Goal: Task Accomplishment & Management: Complete application form

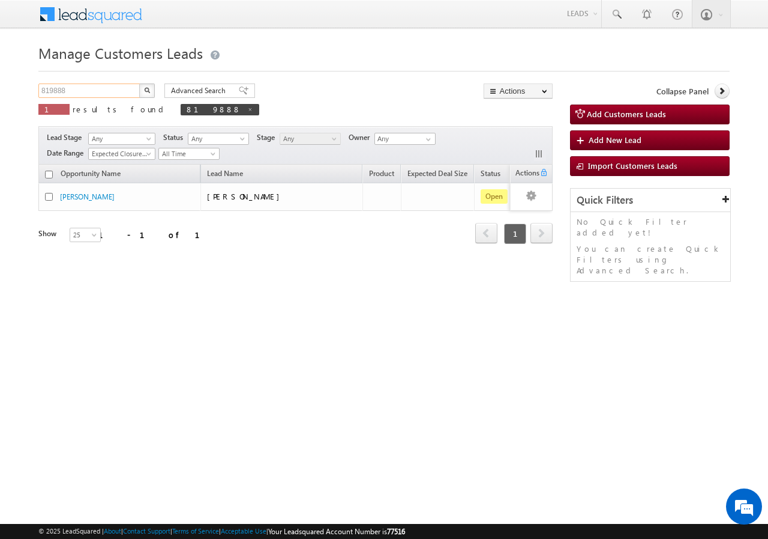
click at [98, 89] on input "819888" at bounding box center [89, 90] width 103 height 14
type input "8"
paste input "752629"
type input "752629"
click at [139, 83] on button "button" at bounding box center [147, 90] width 16 height 14
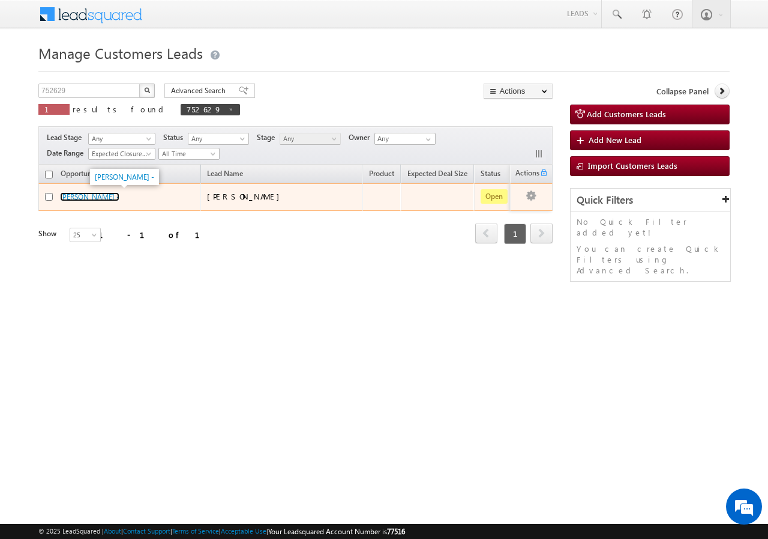
click at [82, 200] on link "[PERSON_NAME] -" at bounding box center [89, 196] width 59 height 9
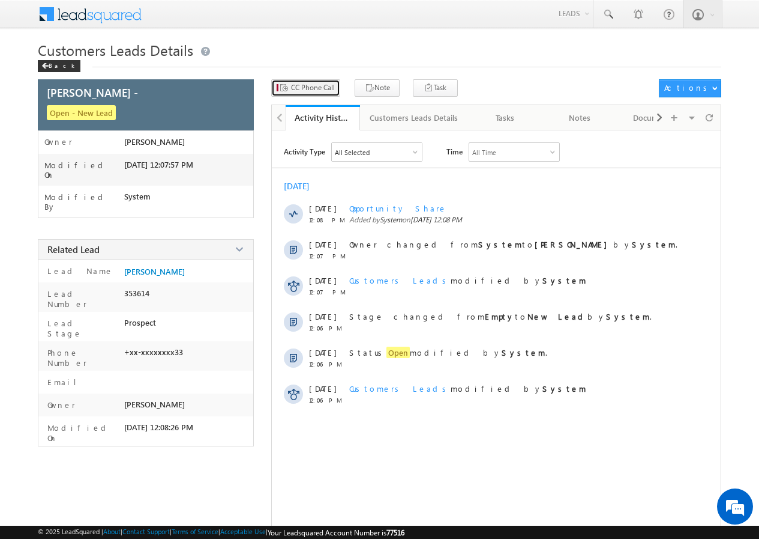
click at [313, 86] on span "CC Phone Call" at bounding box center [313, 87] width 44 height 11
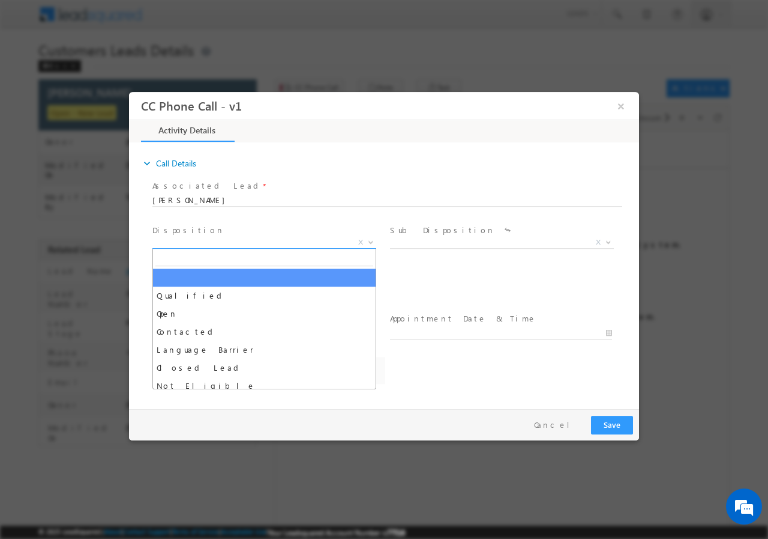
click at [370, 239] on b at bounding box center [370, 241] width 7 height 4
select select "altaf.shaikh@sgrlimited.in"
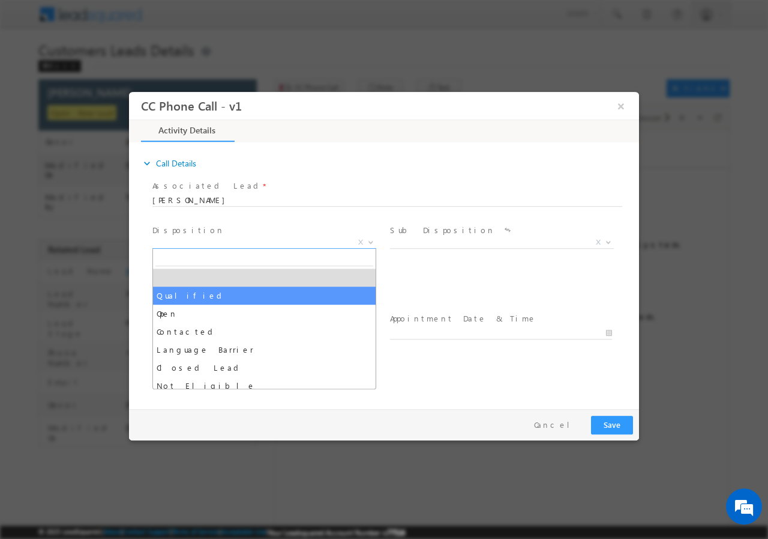
drag, startPoint x: 177, startPoint y: 292, endPoint x: 546, endPoint y: 293, distance: 369.8
select select "Qualified"
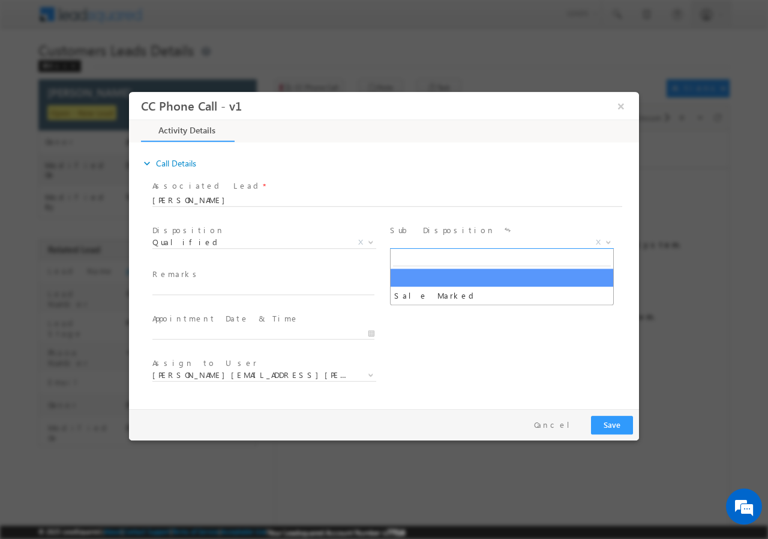
click at [608, 238] on span at bounding box center [608, 242] width 12 height 16
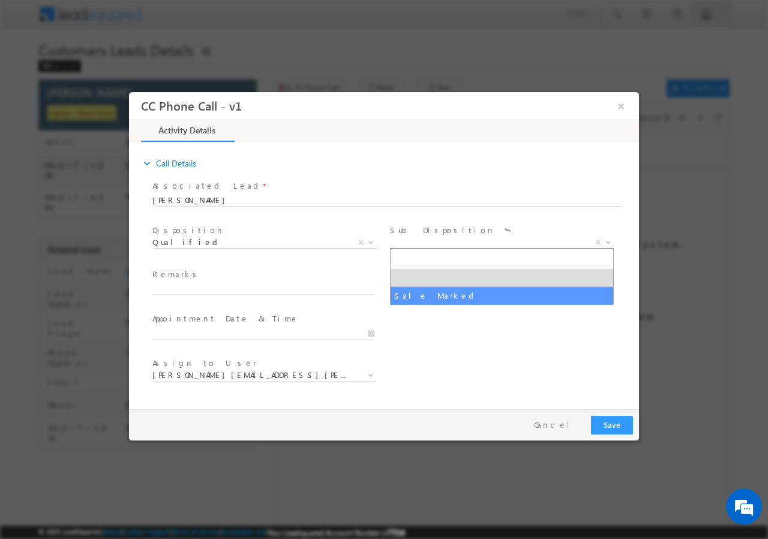
drag, startPoint x: 466, startPoint y: 298, endPoint x: 416, endPoint y: 311, distance: 51.6
select select "Sale Marked"
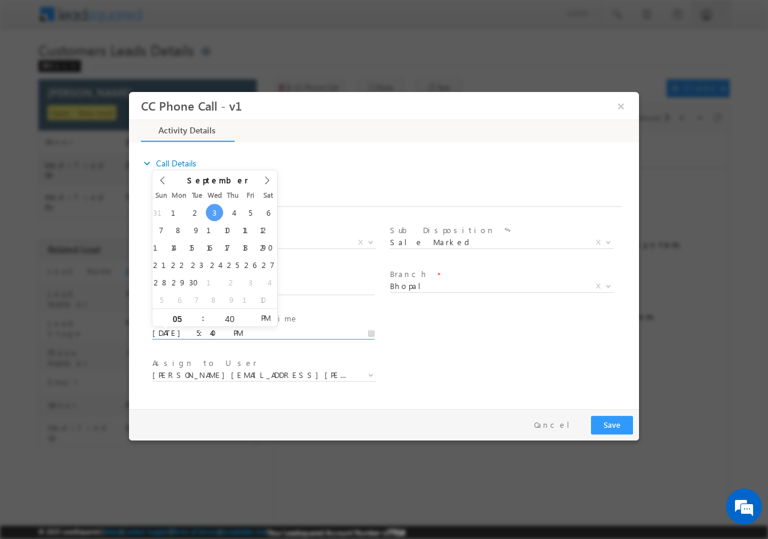
click at [372, 330] on input "09/03/2025 5:40 PM" at bounding box center [263, 333] width 222 height 12
type input "09/04/2025 6:40 PM"
type input "06"
click at [196, 310] on span at bounding box center [198, 312] width 8 height 9
type input "09/04/2025 5:40 PM"
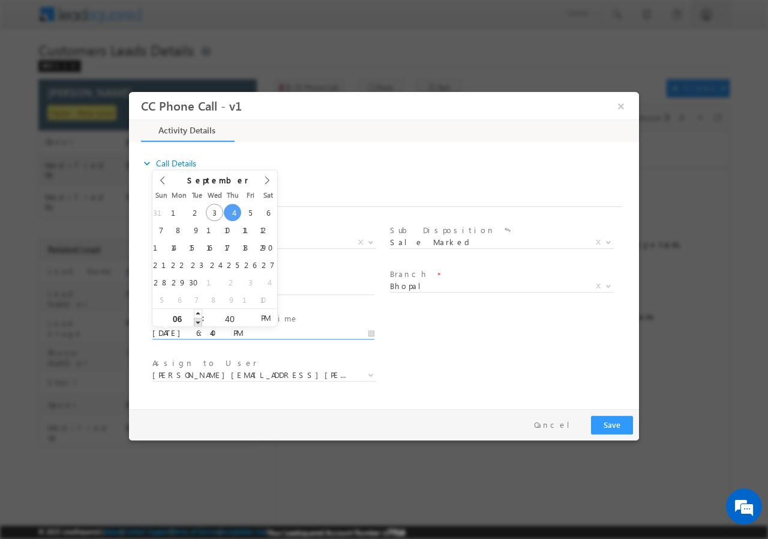
type input "05"
click at [198, 323] on span at bounding box center [198, 321] width 8 height 9
type input "09/04/2025 4:40 PM"
type input "04"
click at [198, 322] on span at bounding box center [198, 321] width 8 height 9
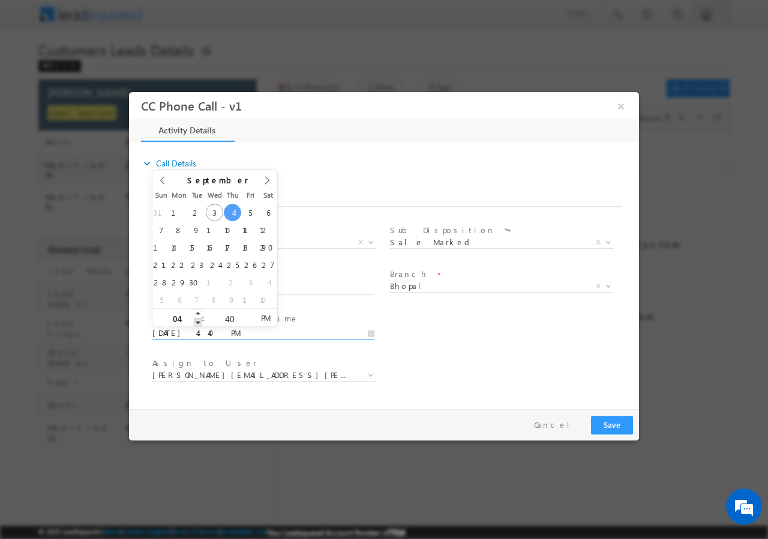
type input "09/04/2025 3:40 PM"
type input "03"
click at [198, 322] on span at bounding box center [198, 321] width 8 height 9
type input "09/04/2025 2:40 PM"
type input "02"
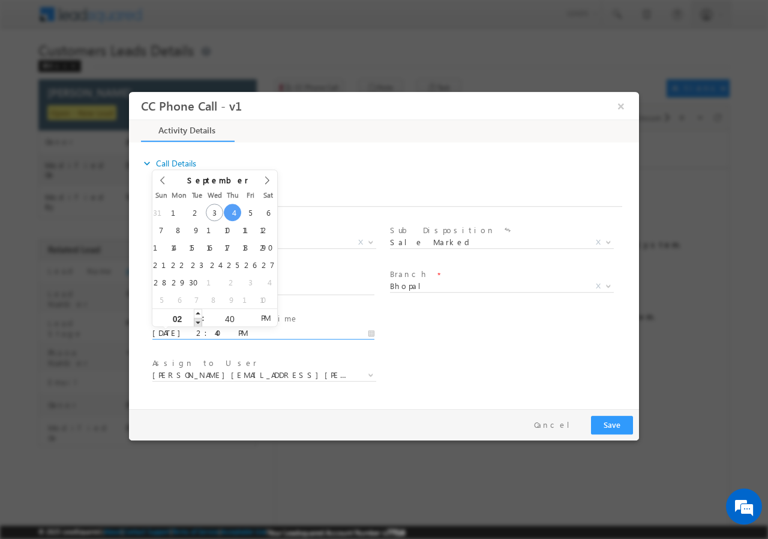
click at [198, 321] on span at bounding box center [198, 321] width 8 height 9
type input "09/04/2025 1:40 PM"
type input "01"
click at [199, 321] on span at bounding box center [198, 321] width 8 height 9
type input "09/04/2025 1:39 PM"
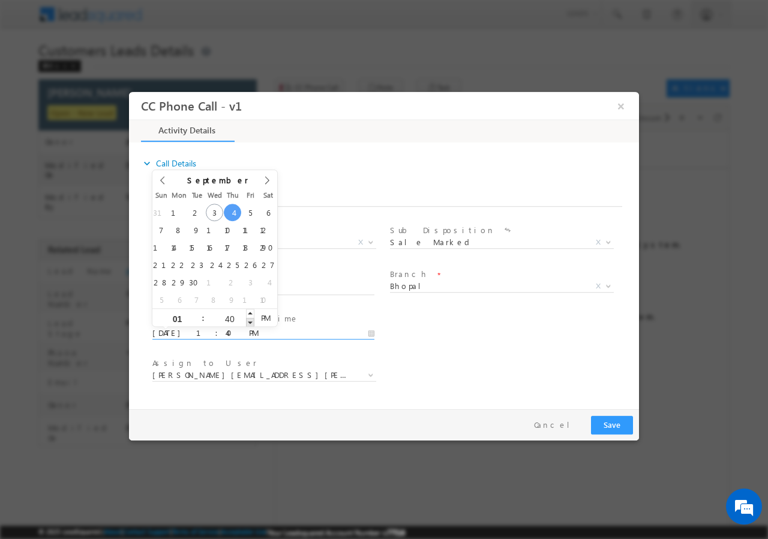
type input "39"
click at [249, 321] on span at bounding box center [250, 321] width 8 height 9
type input "09/04/2025 1:38 PM"
type input "38"
click at [249, 321] on span at bounding box center [250, 321] width 8 height 9
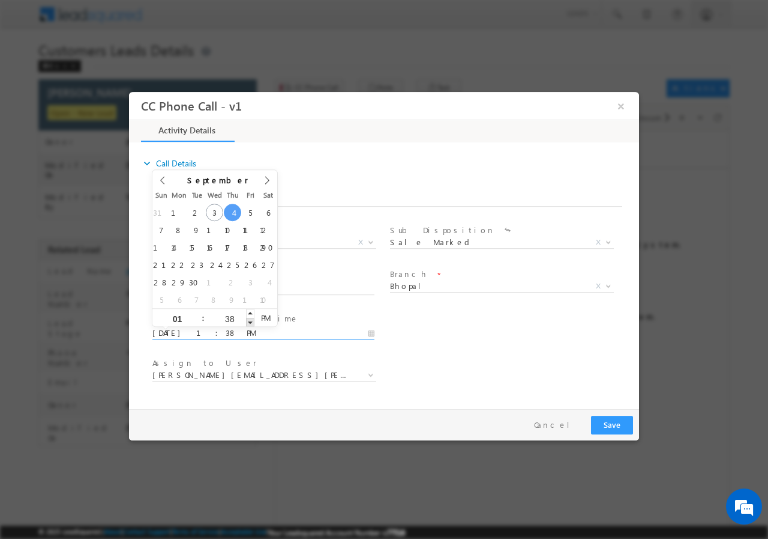
type input "09/04/2025 1:37 PM"
type input "37"
click at [249, 322] on span at bounding box center [250, 321] width 8 height 9
type input "09/04/2025 1:36 PM"
type input "36"
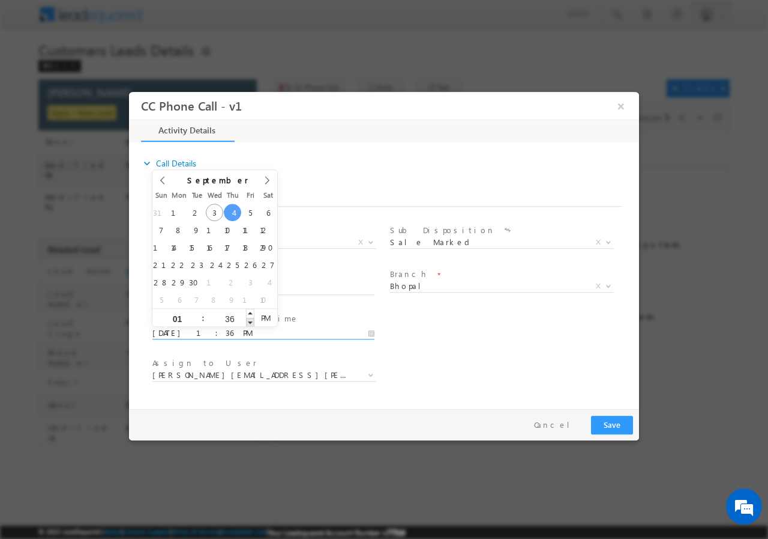
click at [249, 322] on span at bounding box center [250, 321] width 8 height 9
type input "09/04/2025 1:35 PM"
type input "35"
click at [249, 323] on span at bounding box center [250, 321] width 8 height 9
type input "09/04/2025 1:34 PM"
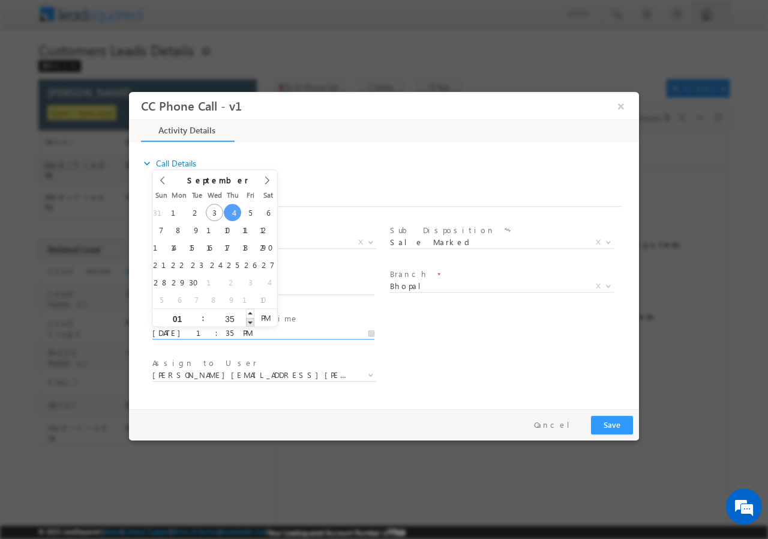
type input "34"
click at [249, 323] on span at bounding box center [250, 321] width 8 height 9
type input "09/04/2025 1:33 PM"
type input "33"
click at [249, 323] on span at bounding box center [250, 321] width 8 height 9
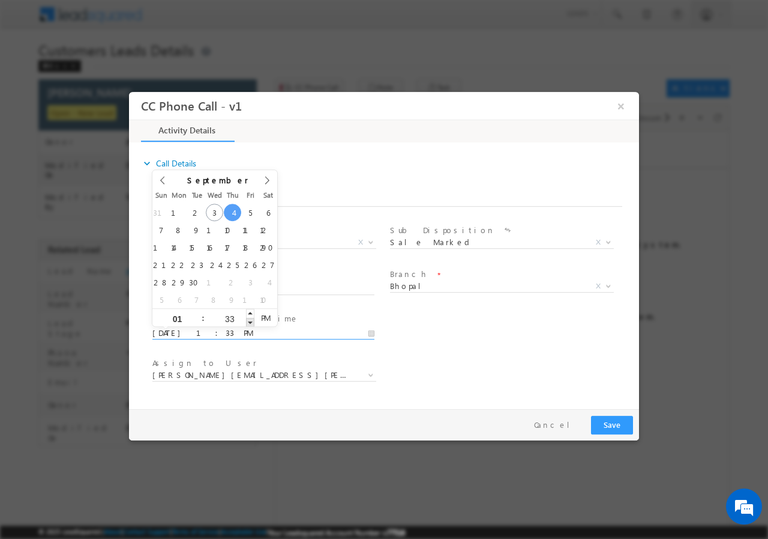
type input "09/04/2025 1:32 PM"
type input "32"
click at [249, 323] on span at bounding box center [250, 321] width 8 height 9
type input "09/04/2025 1:31 PM"
type input "31"
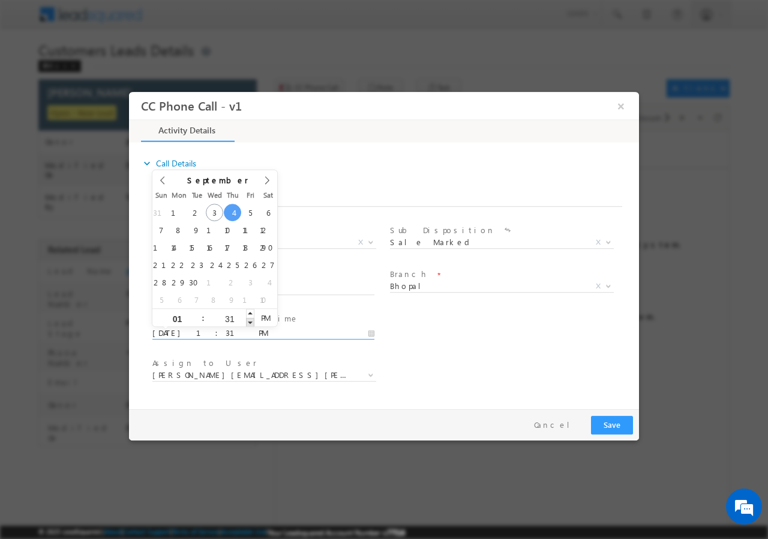
click at [250, 323] on span at bounding box center [250, 321] width 8 height 9
type input "09/04/2025 1:30 PM"
type input "30"
click at [250, 323] on span at bounding box center [250, 321] width 8 height 9
type input "09/04/2025 1:29 PM"
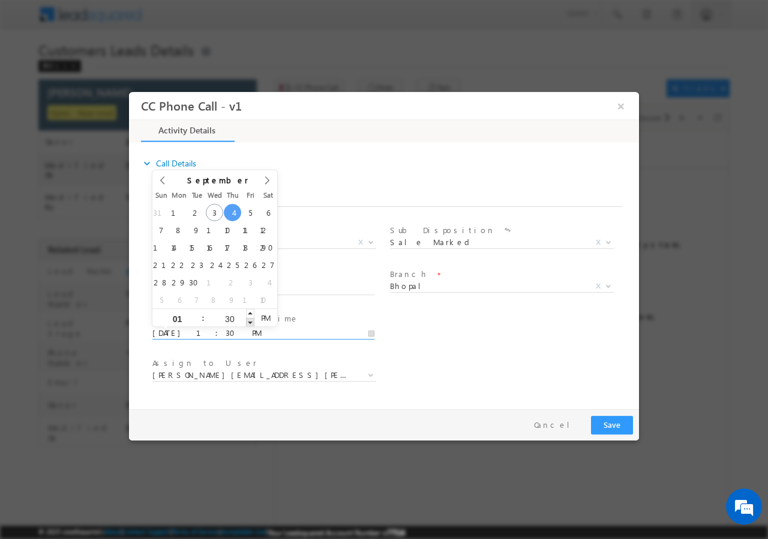
type input "29"
click at [250, 323] on span at bounding box center [250, 321] width 8 height 9
type input "09/04/2025 1:28 PM"
type input "28"
click at [250, 323] on span at bounding box center [250, 321] width 8 height 9
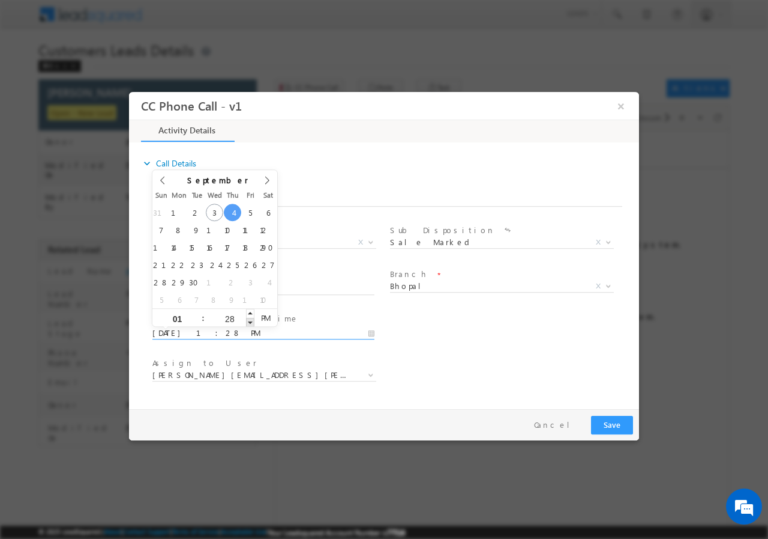
type input "09/04/2025 1:27 PM"
type input "27"
click at [250, 323] on span at bounding box center [250, 321] width 8 height 9
type input "09/04/2025 1:26 PM"
type input "26"
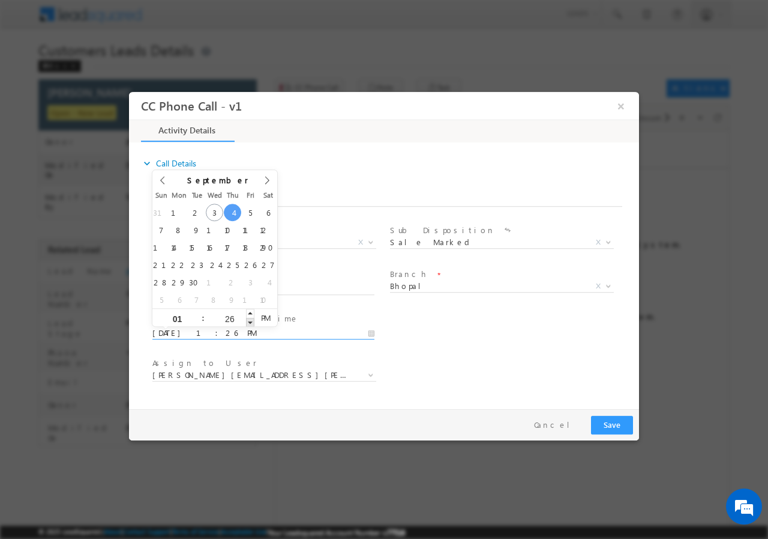
click at [250, 323] on span at bounding box center [250, 321] width 8 height 9
type input "09/04/2025 1:25 PM"
type input "25"
click at [250, 323] on span at bounding box center [250, 321] width 8 height 9
type input "09/04/2025 1:24 PM"
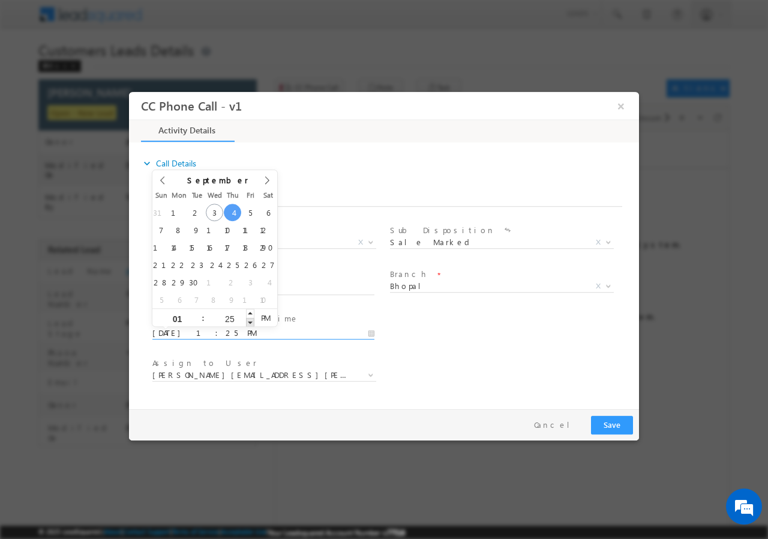
type input "24"
click at [250, 323] on span at bounding box center [250, 321] width 8 height 9
type input "09/04/2025 1:23 PM"
type input "23"
click at [250, 323] on span at bounding box center [250, 321] width 8 height 9
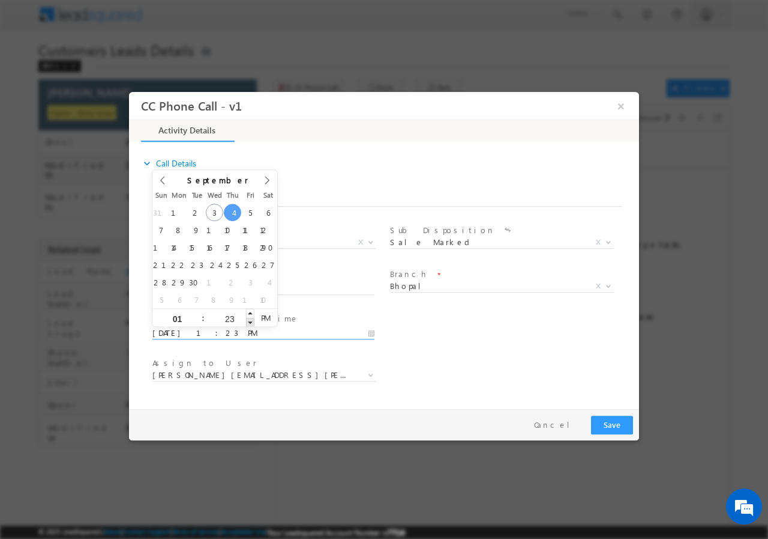
type input "09/04/2025 1:22 PM"
type input "22"
click at [250, 323] on span at bounding box center [250, 321] width 8 height 9
type input "09/04/2025 1:21 PM"
type input "21"
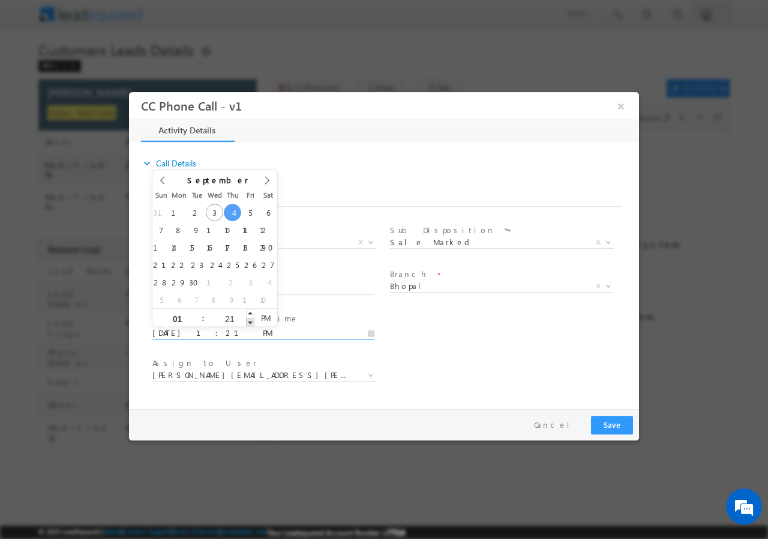
click at [250, 323] on span at bounding box center [250, 321] width 8 height 9
type input "09/04/2025 1:20 PM"
type input "20"
click at [250, 323] on span at bounding box center [250, 321] width 8 height 9
type input "09/04/2025 1:19 PM"
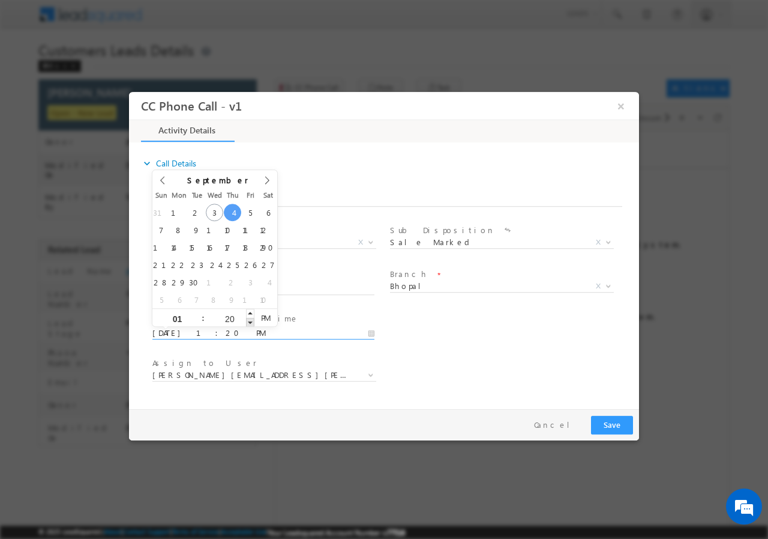
type input "19"
click at [250, 323] on span at bounding box center [250, 321] width 8 height 9
type input "09/04/2025 1:18 PM"
type input "18"
click at [250, 323] on span at bounding box center [250, 321] width 8 height 9
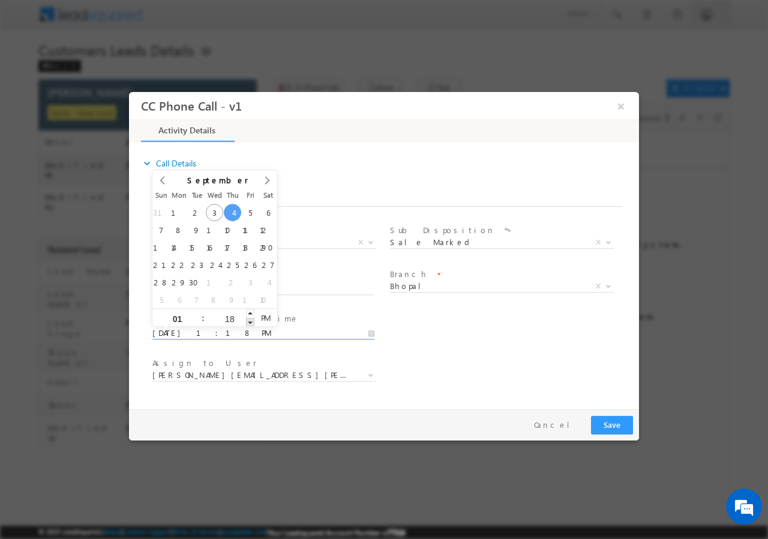
type input "09/04/2025 1:17 PM"
type input "17"
click at [250, 322] on span at bounding box center [250, 321] width 8 height 9
type input "09/04/2025 1:16 PM"
type input "16"
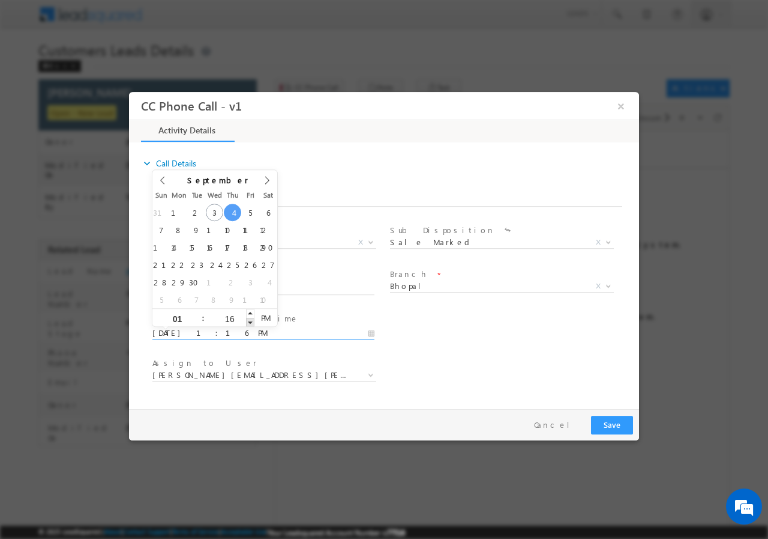
click at [250, 322] on span at bounding box center [250, 321] width 8 height 9
type input "09/04/2025 1:15 PM"
type input "15"
click at [250, 322] on span at bounding box center [250, 321] width 8 height 9
type input "09/04/2025 1:14 PM"
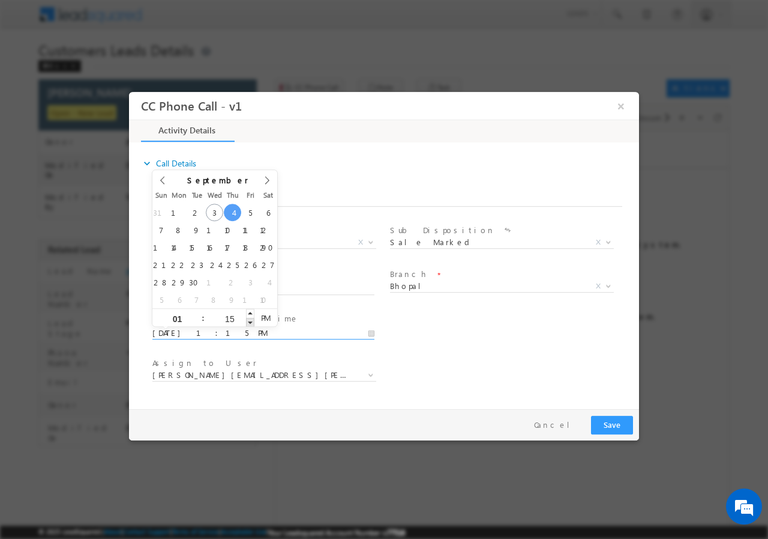
type input "14"
click at [251, 322] on span at bounding box center [250, 321] width 8 height 9
type input "09/04/2025 1:13 PM"
type input "13"
click at [252, 322] on span at bounding box center [250, 321] width 8 height 9
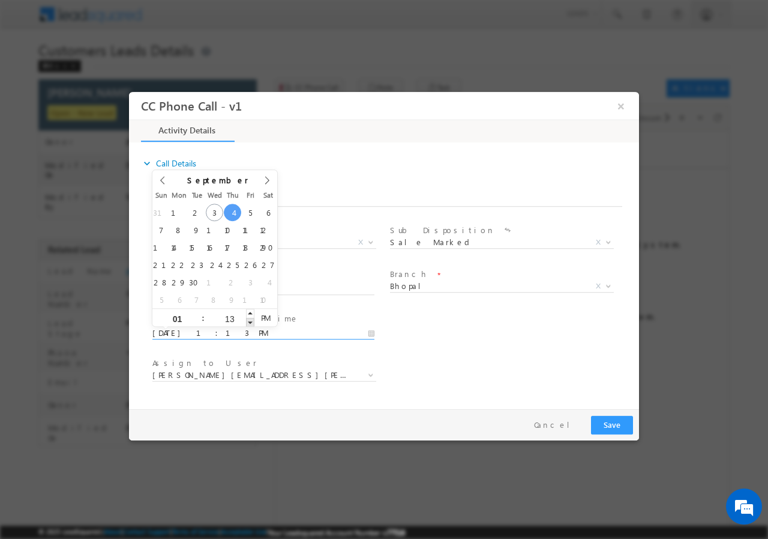
type input "09/04/2025 1:12 PM"
type input "12"
click at [252, 322] on span at bounding box center [250, 321] width 8 height 9
type input "09/04/2025 1:11 PM"
type input "11"
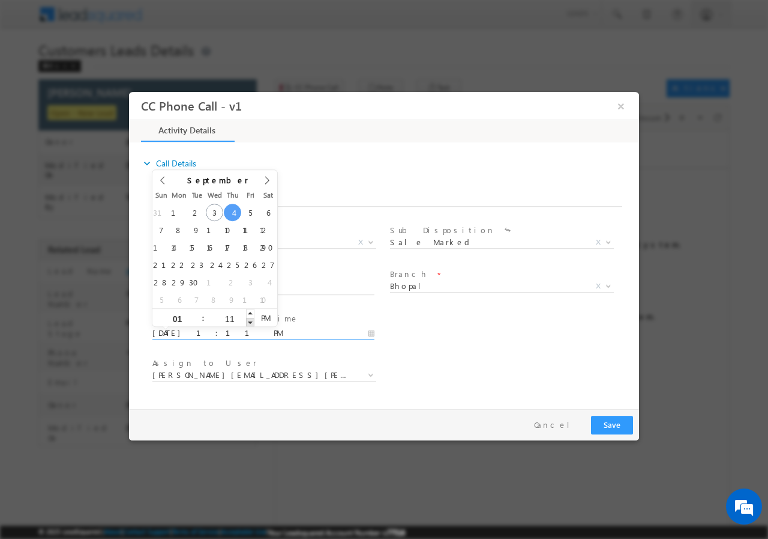
click at [252, 322] on span at bounding box center [250, 321] width 8 height 9
type input "09/04/2025 1:10 PM"
type input "10"
click at [252, 322] on span at bounding box center [250, 321] width 8 height 9
type input "09/04/2025 1:09 PM"
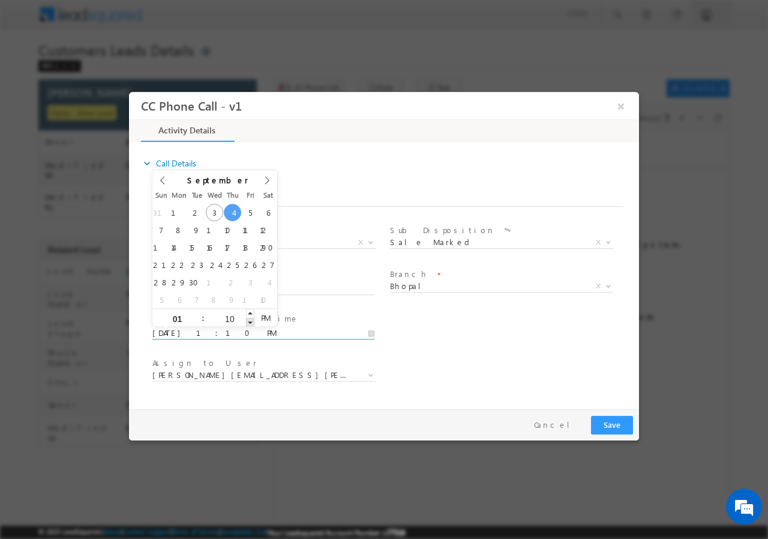
type input "09"
click at [252, 322] on span at bounding box center [250, 321] width 8 height 9
type input "09/04/2025 1:08 PM"
type input "08"
click at [251, 322] on span at bounding box center [250, 321] width 8 height 9
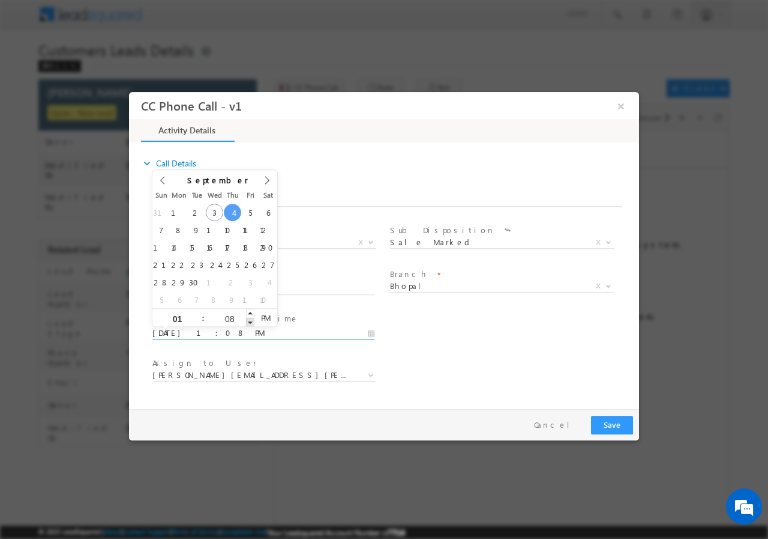
type input "09/04/2025 1:07 PM"
type input "07"
click at [251, 322] on span at bounding box center [250, 321] width 8 height 9
type input "09/04/2025 1:06 PM"
type input "06"
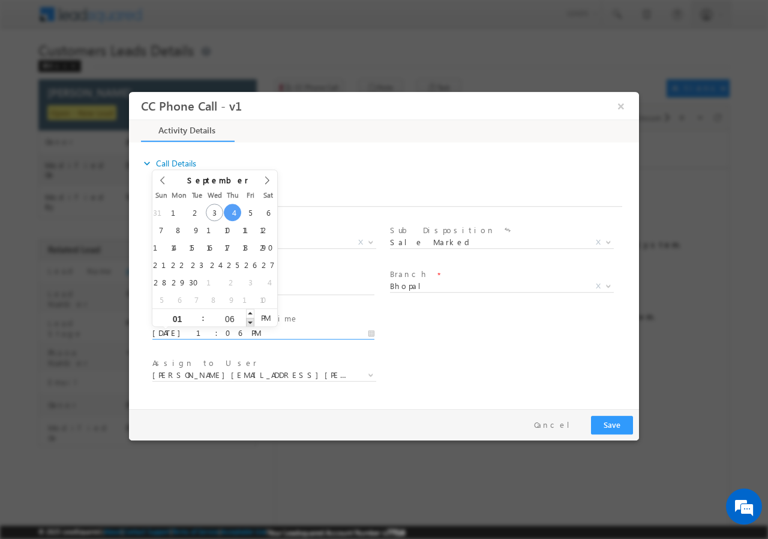
click at [251, 322] on span at bounding box center [250, 321] width 8 height 9
type input "09/04/2025 1:05 PM"
type input "05"
click at [251, 322] on span at bounding box center [250, 321] width 8 height 9
type input "09/04/2025 1:04 PM"
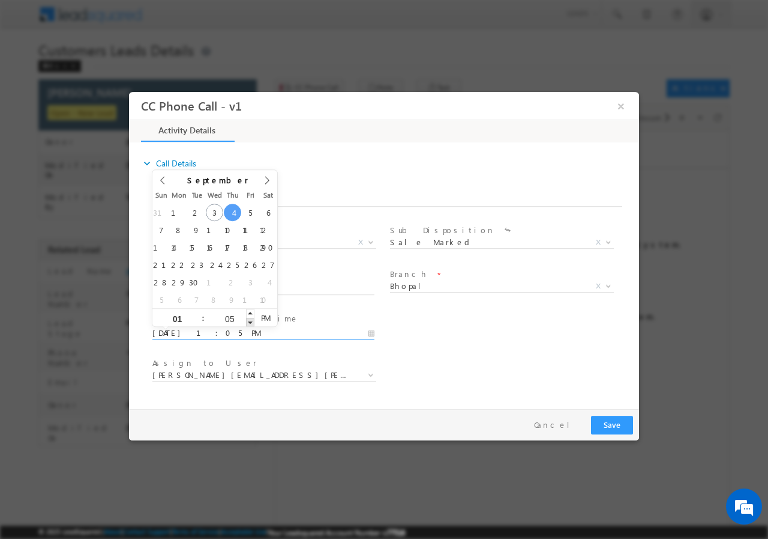
type input "04"
click at [251, 322] on span at bounding box center [250, 321] width 8 height 9
type input "09/04/2025 1:03 PM"
type input "03"
click at [251, 322] on span at bounding box center [250, 321] width 8 height 9
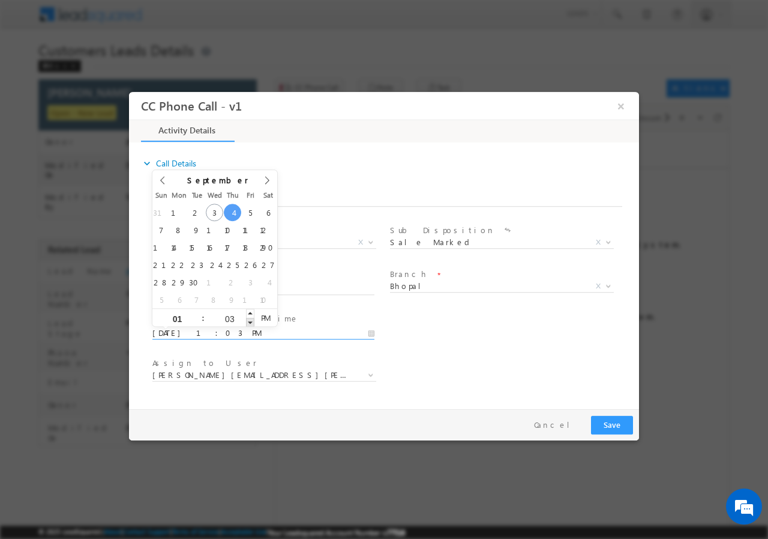
type input "09/04/2025 1:02 PM"
type input "02"
click at [251, 322] on span at bounding box center [250, 321] width 8 height 9
type input "09/04/2025 1:01 PM"
type input "01"
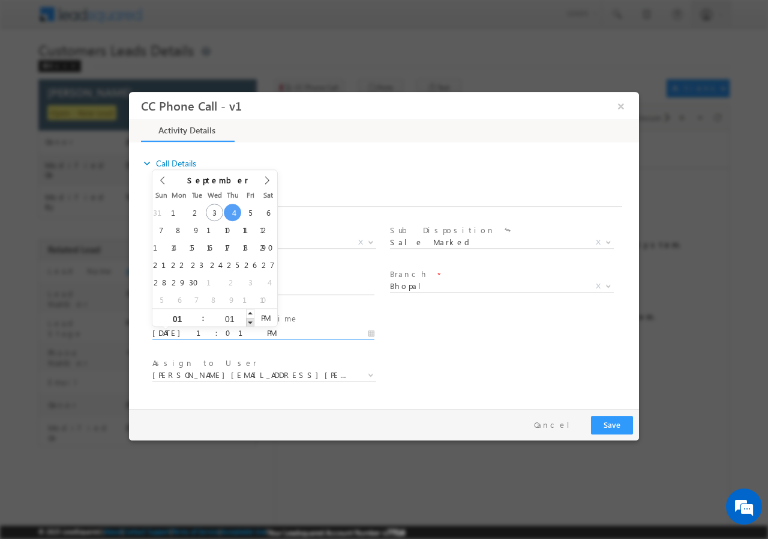
click at [251, 322] on span at bounding box center [250, 321] width 8 height 9
type input "09/04/2025 1:00 PM"
type input "00"
click at [251, 322] on span at bounding box center [250, 321] width 8 height 9
type input "09/04/2025 12:59 PM"
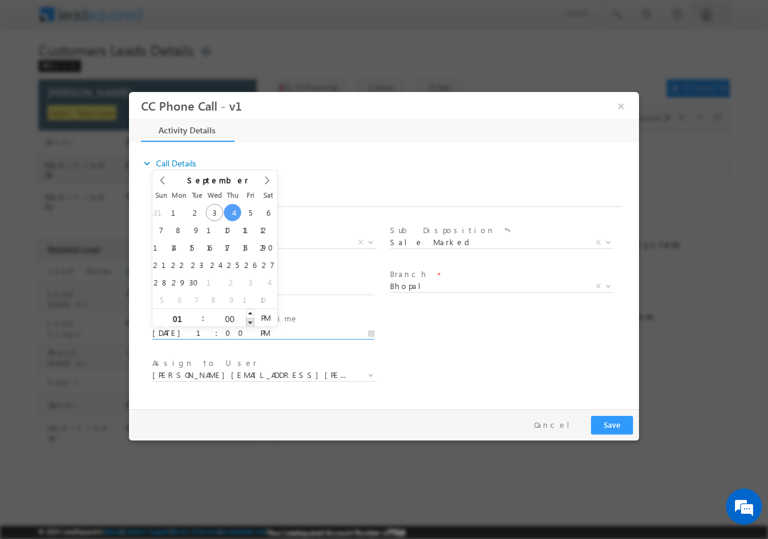
type input "12"
type input "59"
click at [251, 322] on span at bounding box center [250, 321] width 8 height 9
type input "09/04/2025 1:00 PM"
type input "01"
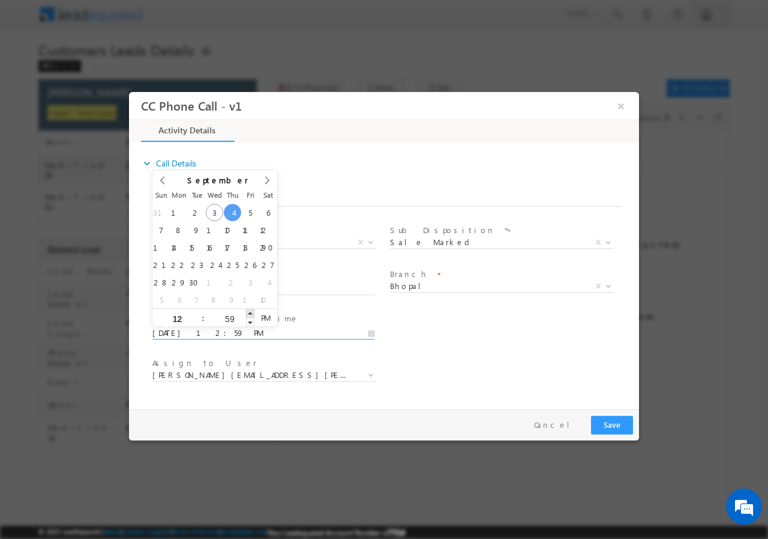
type input "00"
click at [250, 310] on span at bounding box center [250, 312] width 8 height 9
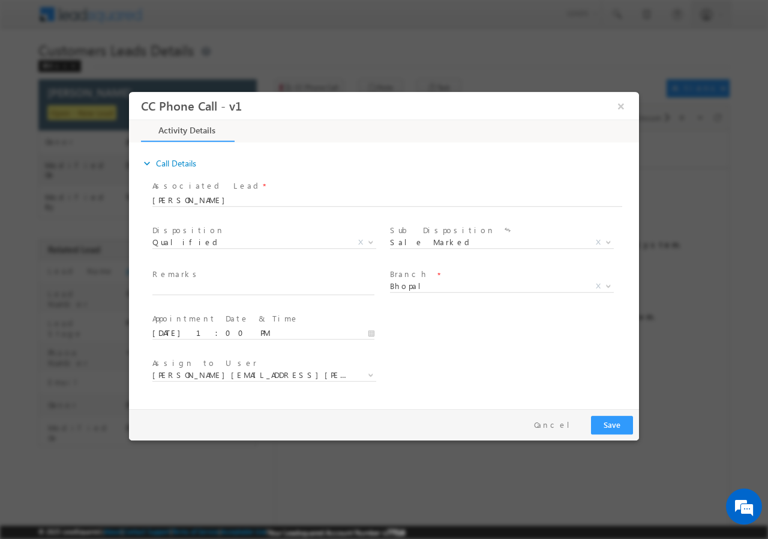
drag, startPoint x: 558, startPoint y: 326, endPoint x: 378, endPoint y: 353, distance: 181.5
click at [551, 331] on div "User Branch * Appointment Date & Time * 09/04/2025 1:00 PM" at bounding box center [394, 331] width 489 height 44
click at [370, 374] on b at bounding box center [370, 374] width 7 height 4
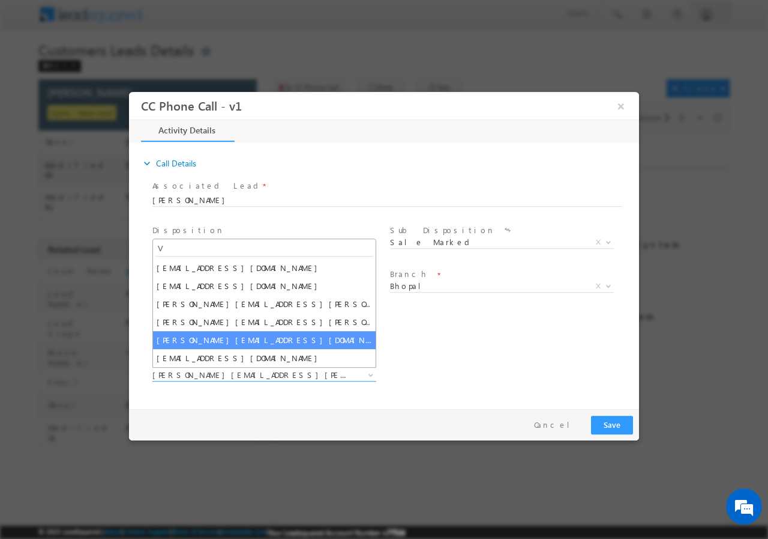
type input "V"
select select "vaibhav.rajput@sgrlimited.in"
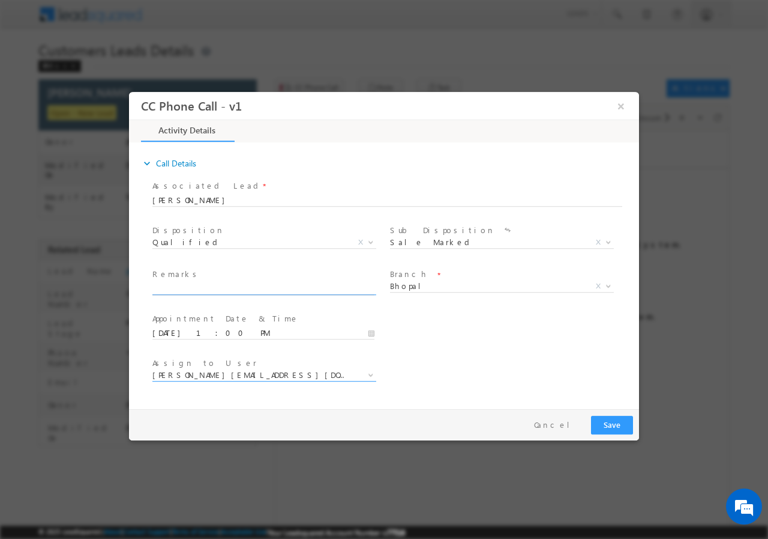
click at [292, 287] on input "text" at bounding box center [263, 288] width 222 height 12
paste input "Govind Jadhav//AGE-30//752629//8450099033//VB_Interested//Bhopal-462010//SELF B…"
type input "Govind Jadhav//AGE-30//752629//8450099033//VB_Interested//Bhopal-462010//SELF B…"
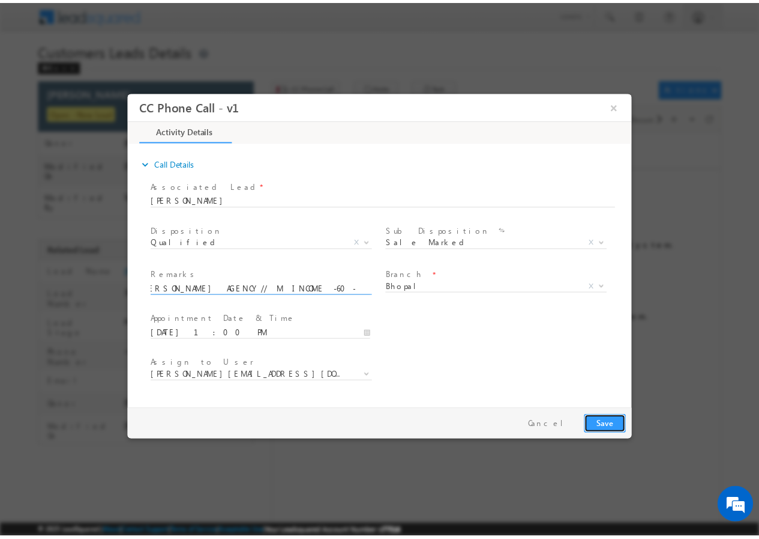
scroll to position [0, 0]
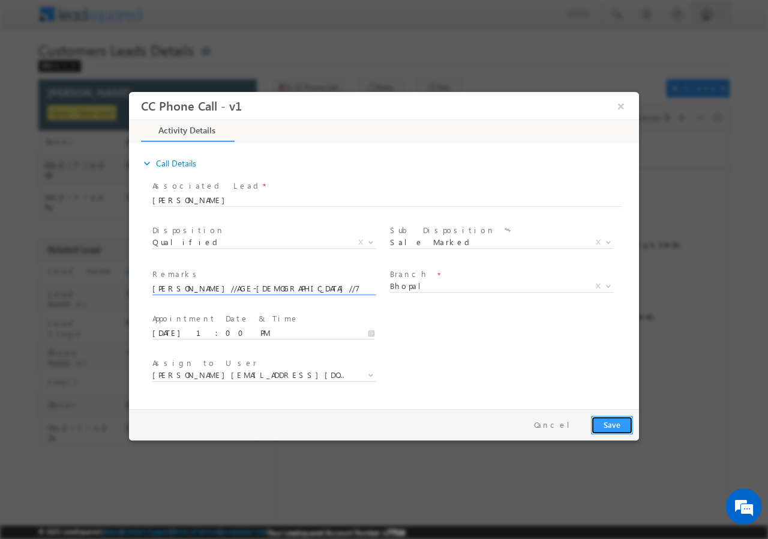
click at [615, 423] on button "Save" at bounding box center [612, 424] width 42 height 19
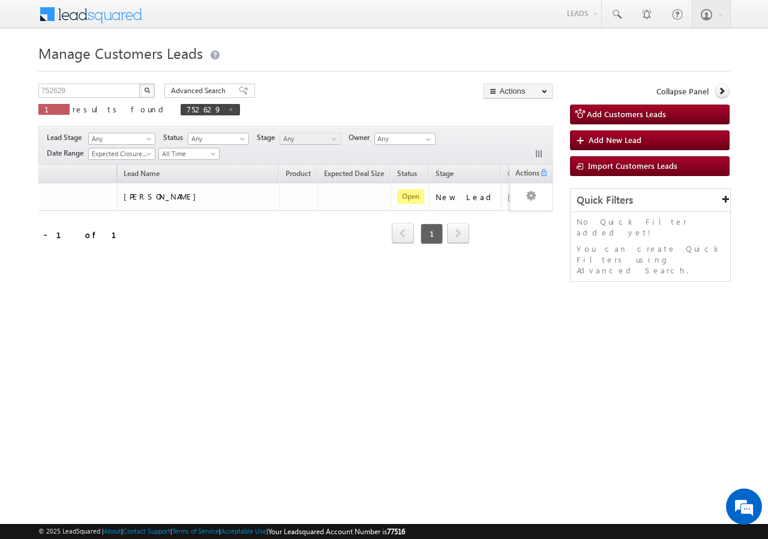
scroll to position [0, 106]
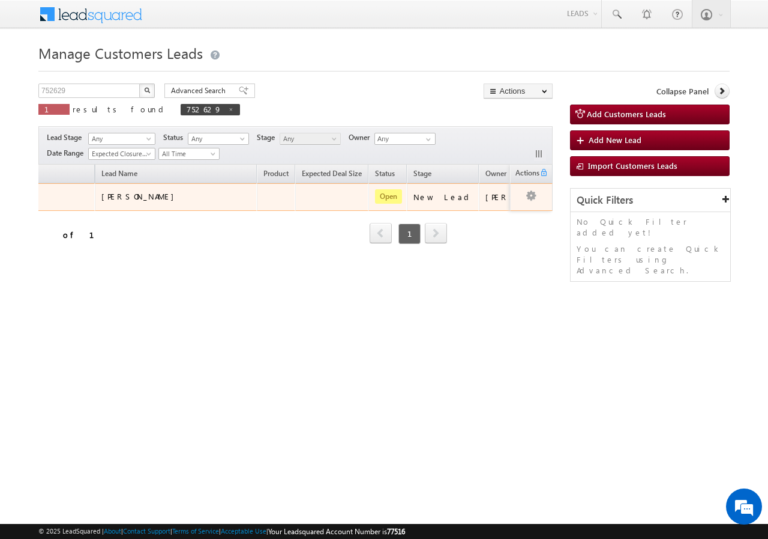
click at [532, 193] on td "Edit Change Owner Change Stage Add Activity Add Task Delete" at bounding box center [531, 197] width 43 height 28
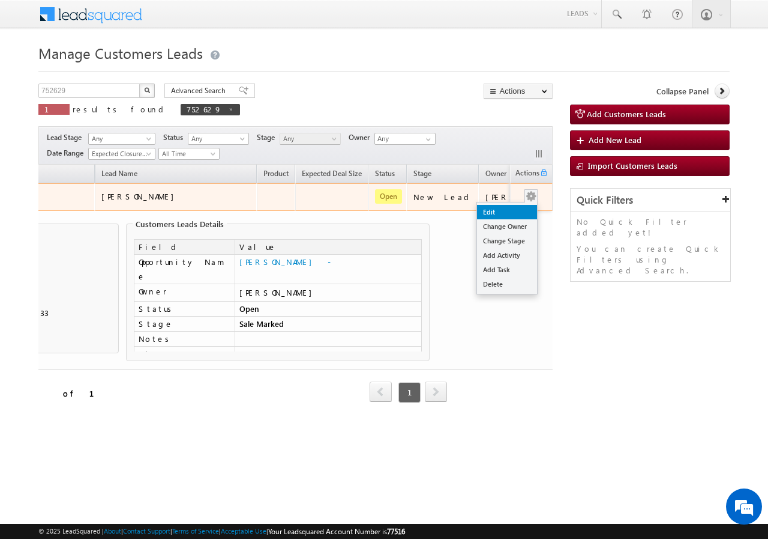
click at [499, 213] on link "Edit" at bounding box center [507, 212] width 60 height 14
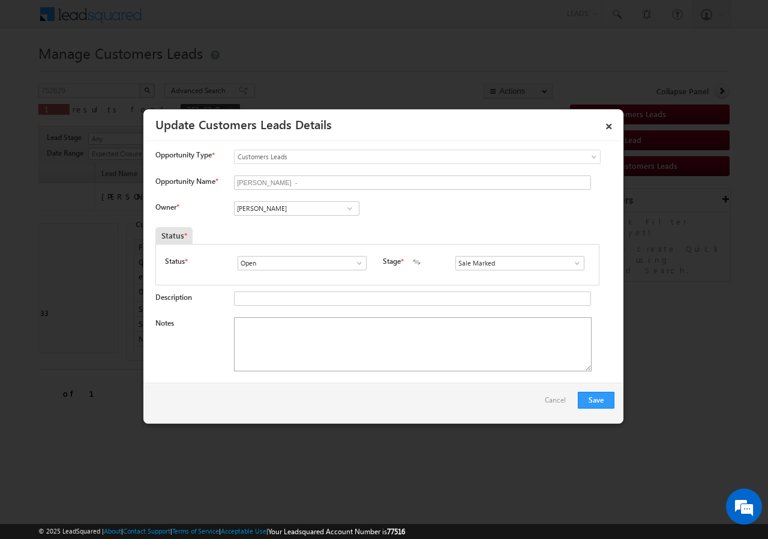
scroll to position [0, 0]
drag, startPoint x: 313, startPoint y: 357, endPoint x: 310, endPoint y: 349, distance: 7.6
click at [313, 356] on textarea "Notes" at bounding box center [413, 344] width 358 height 54
paste textarea "Govind Jadhav//AGE-30//752629//8450099033//VB_Interested//Bhopal-462010//SELF B…"
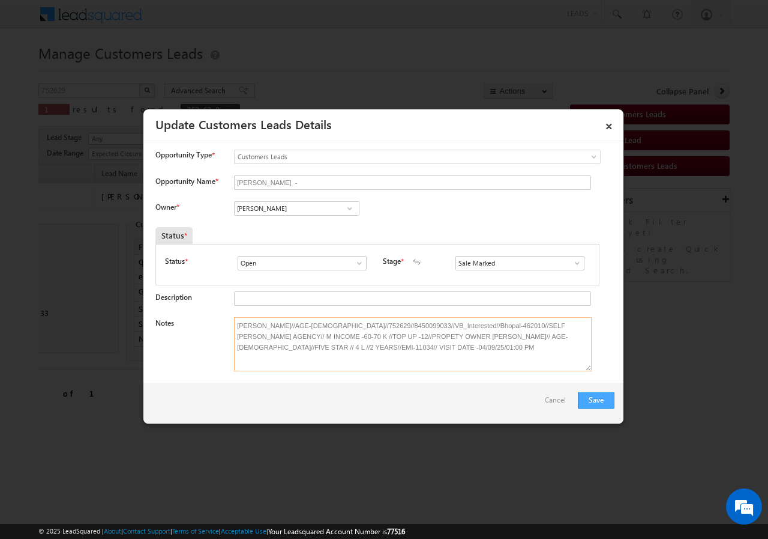
type textarea "Govind Jadhav//AGE-30//752629//8450099033//VB_Interested//Bhopal-462010//SELF B…"
click at [601, 399] on button "Save" at bounding box center [596, 399] width 37 height 17
